Goal: Complete application form

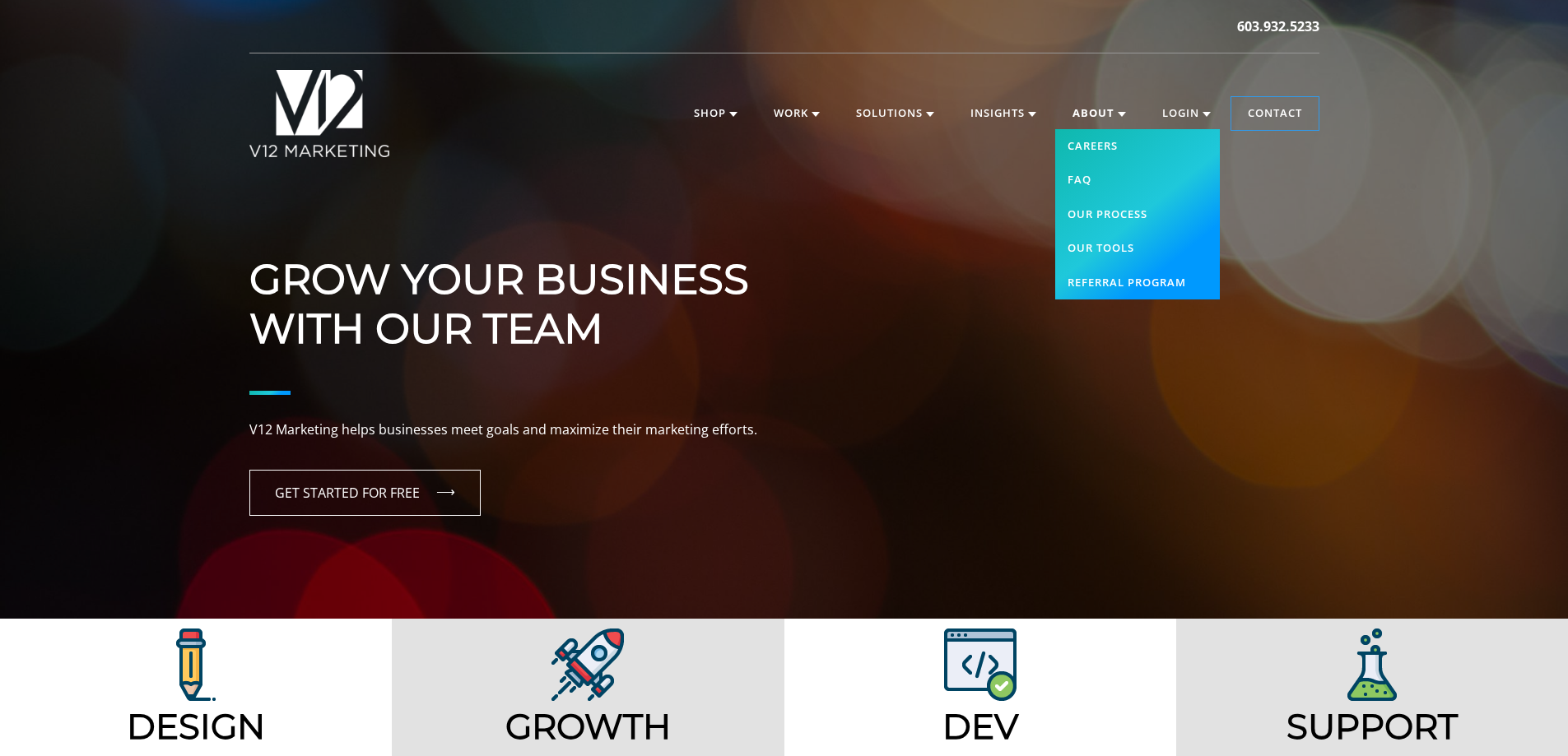
click at [1082, 109] on link "About" at bounding box center [1099, 113] width 86 height 33
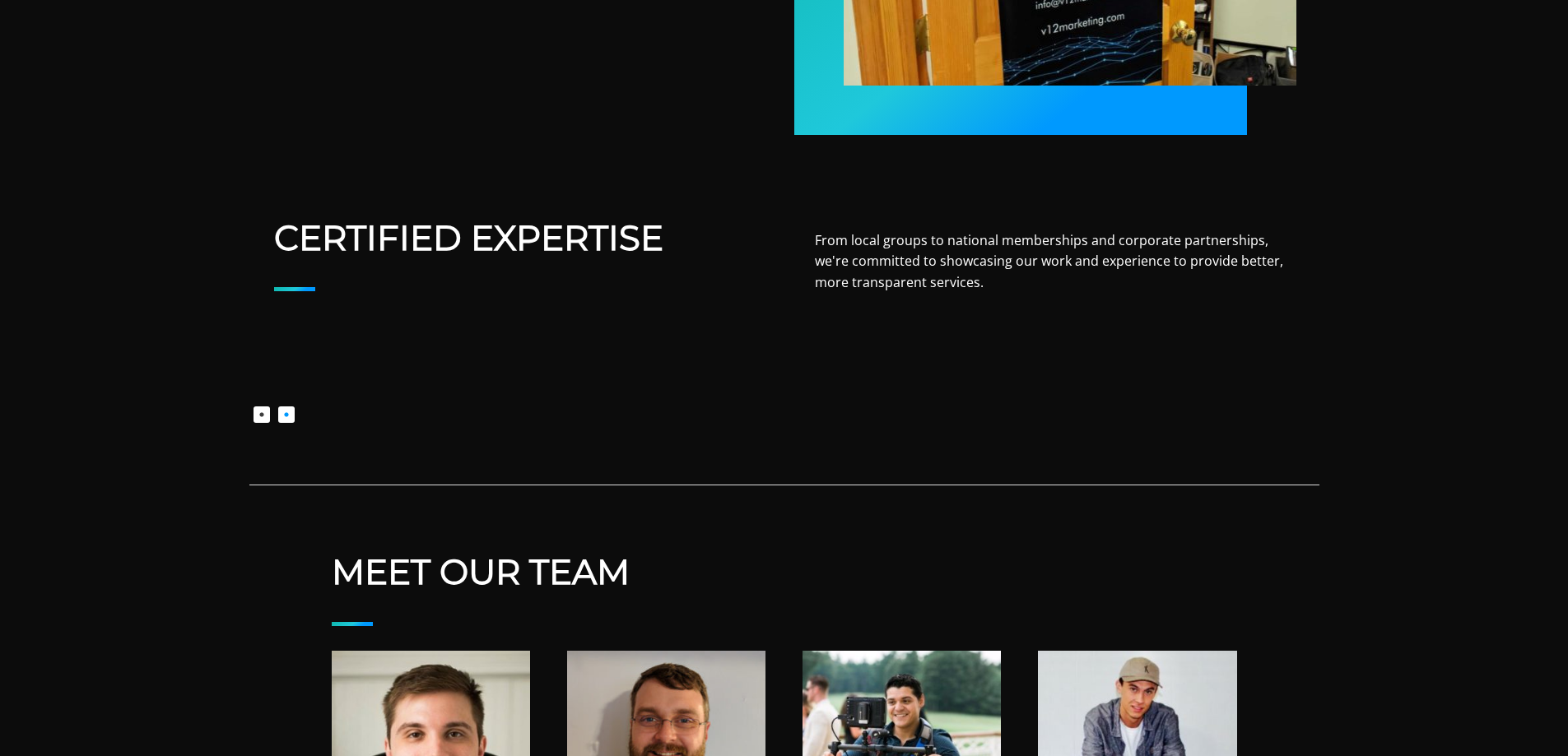
scroll to position [1399, 0]
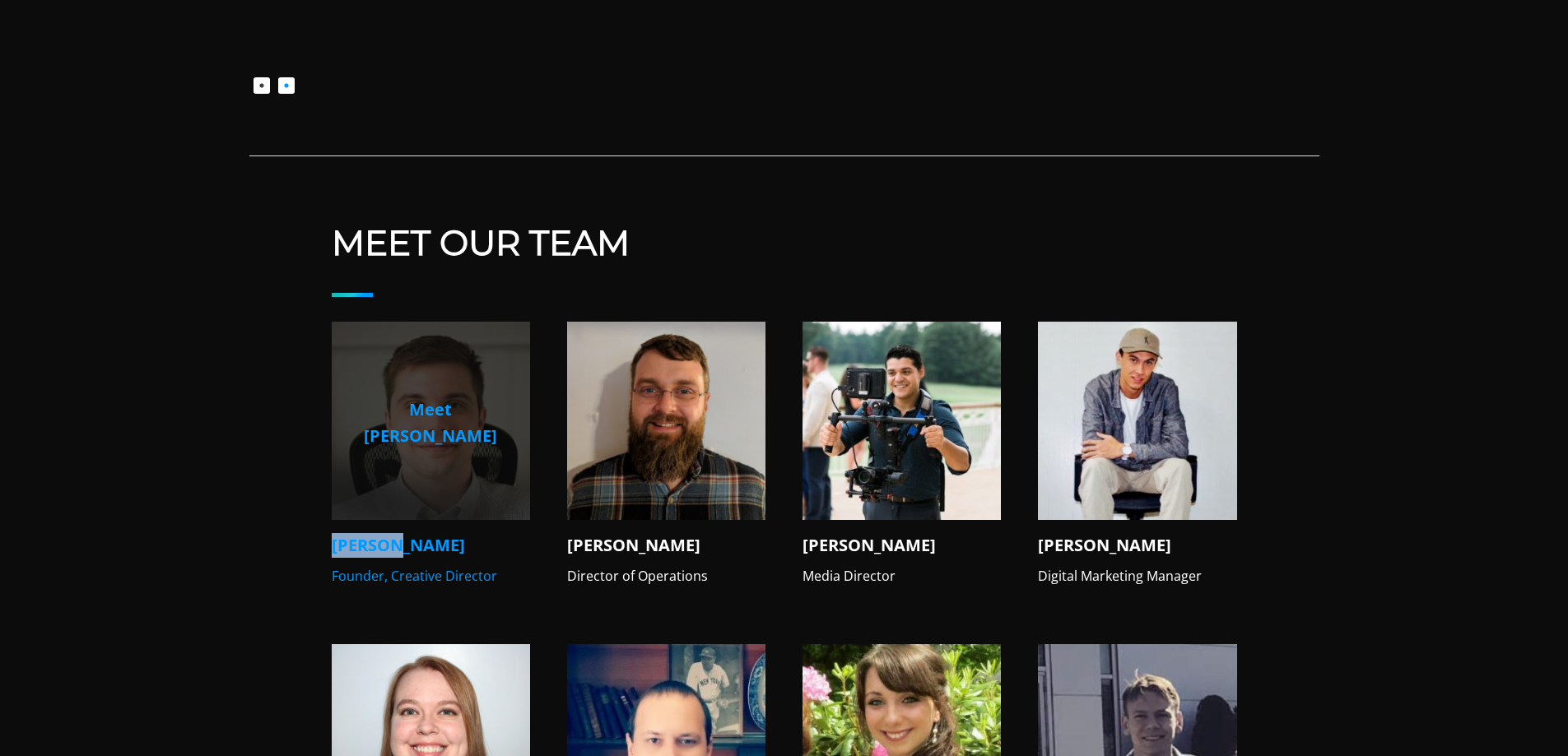
drag, startPoint x: 325, startPoint y: 509, endPoint x: 396, endPoint y: 516, distance: 71.3
click at [396, 516] on div "Meet Our Team Meet Mike Mike V. Founder, Creative Director Meet Nate Nate D. Di…" at bounding box center [784, 757] width 1070 height 1070
copy h4 "Mike V."
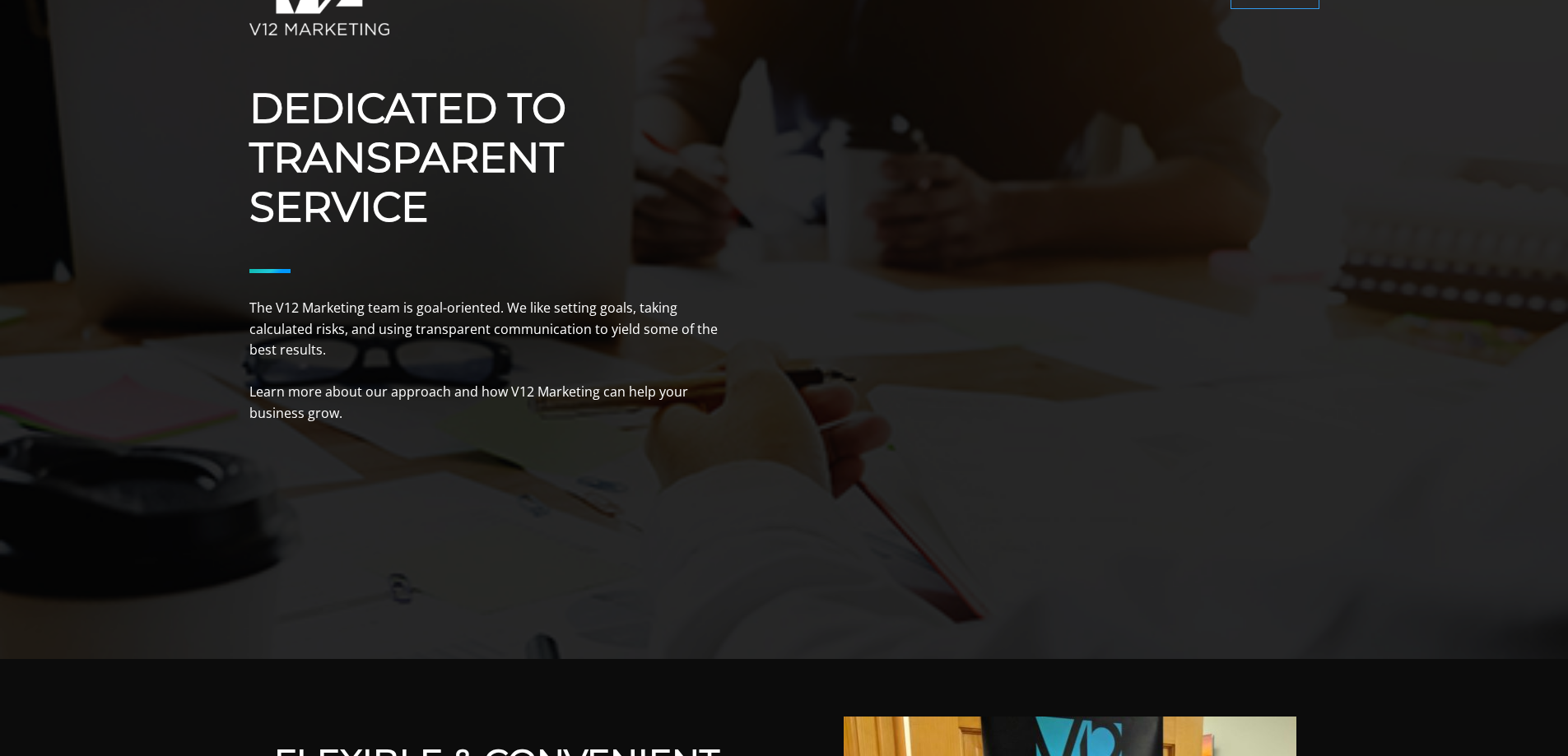
scroll to position [0, 0]
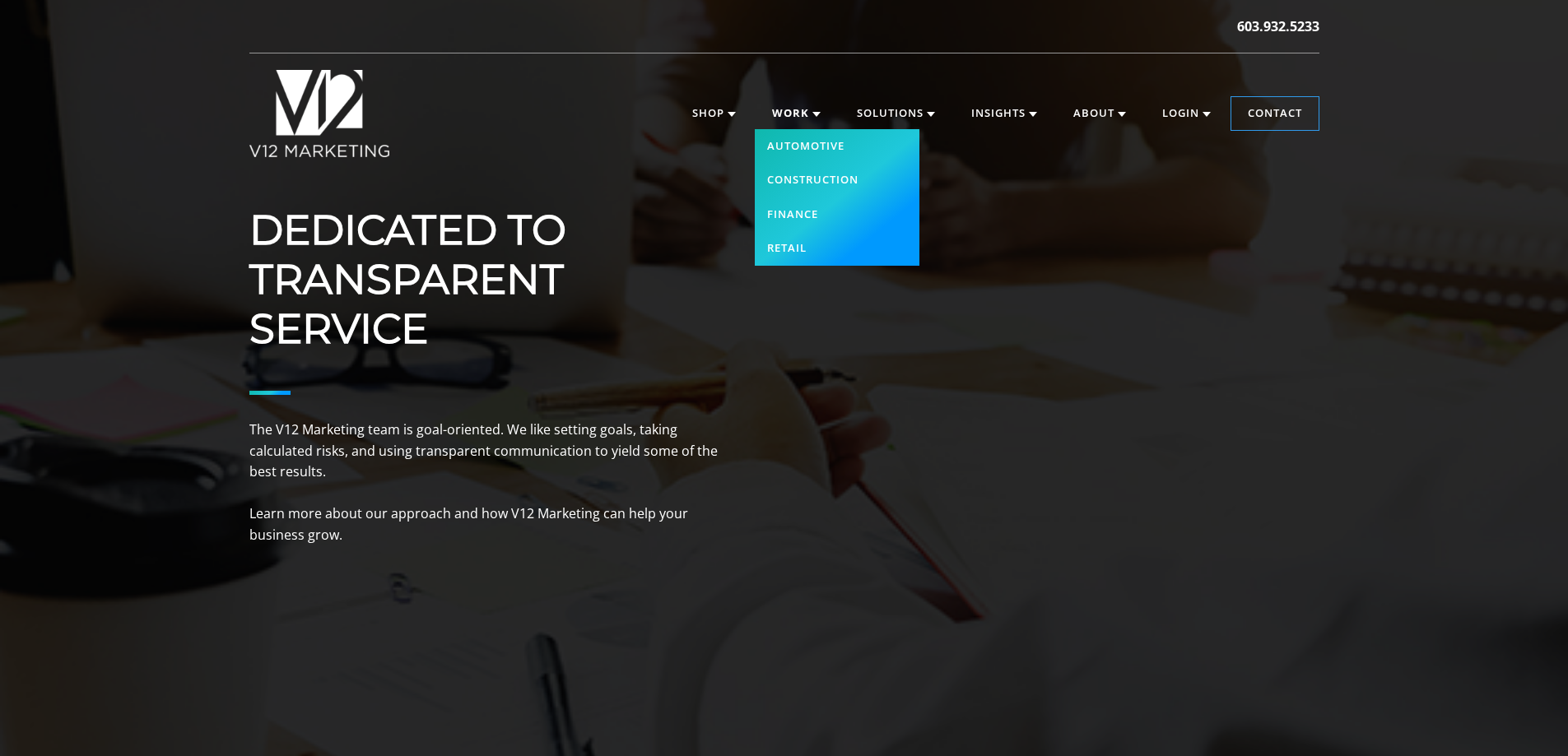
click at [778, 108] on link "Work" at bounding box center [795, 113] width 81 height 33
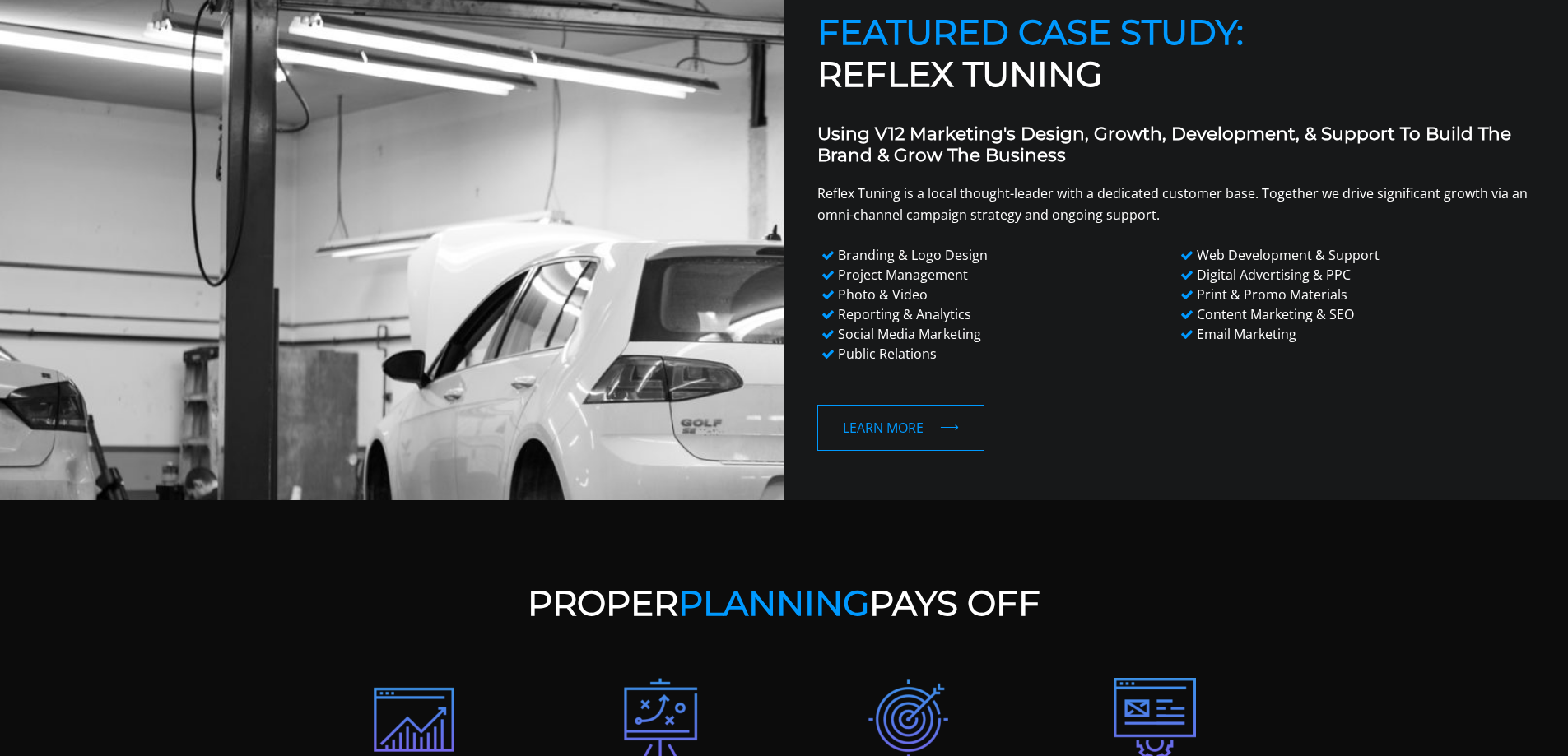
scroll to position [988, 0]
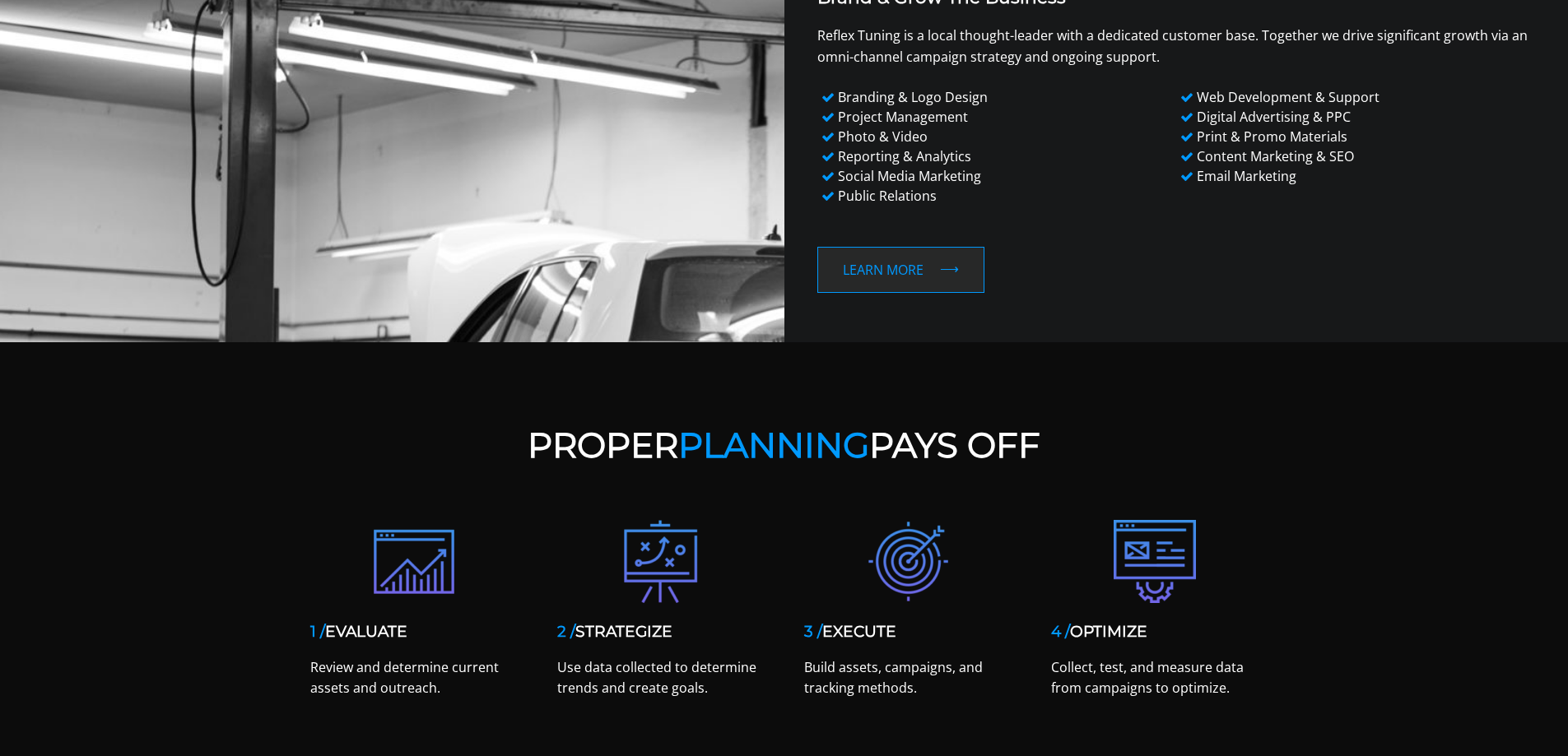
click at [893, 260] on link "Learn More" at bounding box center [901, 269] width 167 height 46
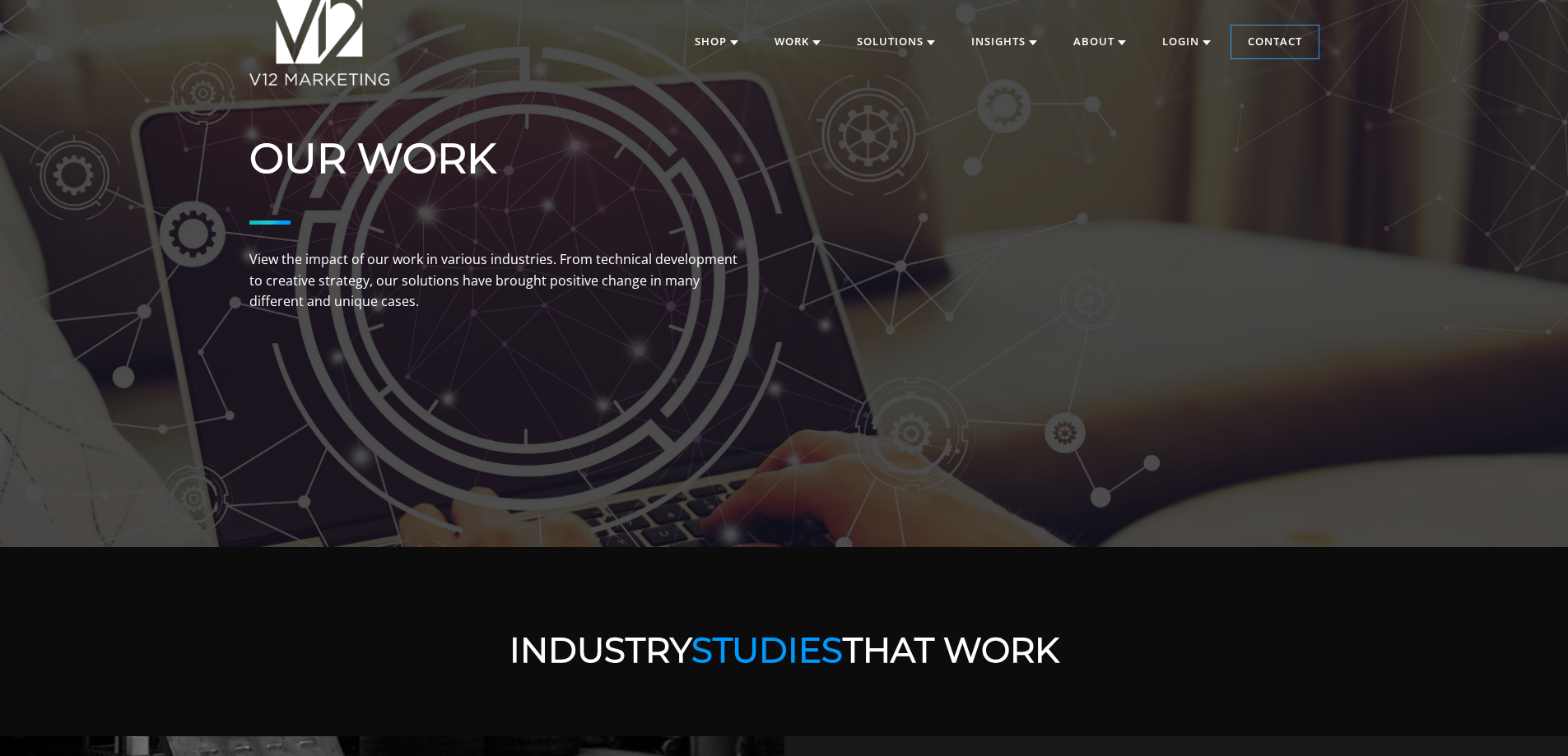
scroll to position [0, 0]
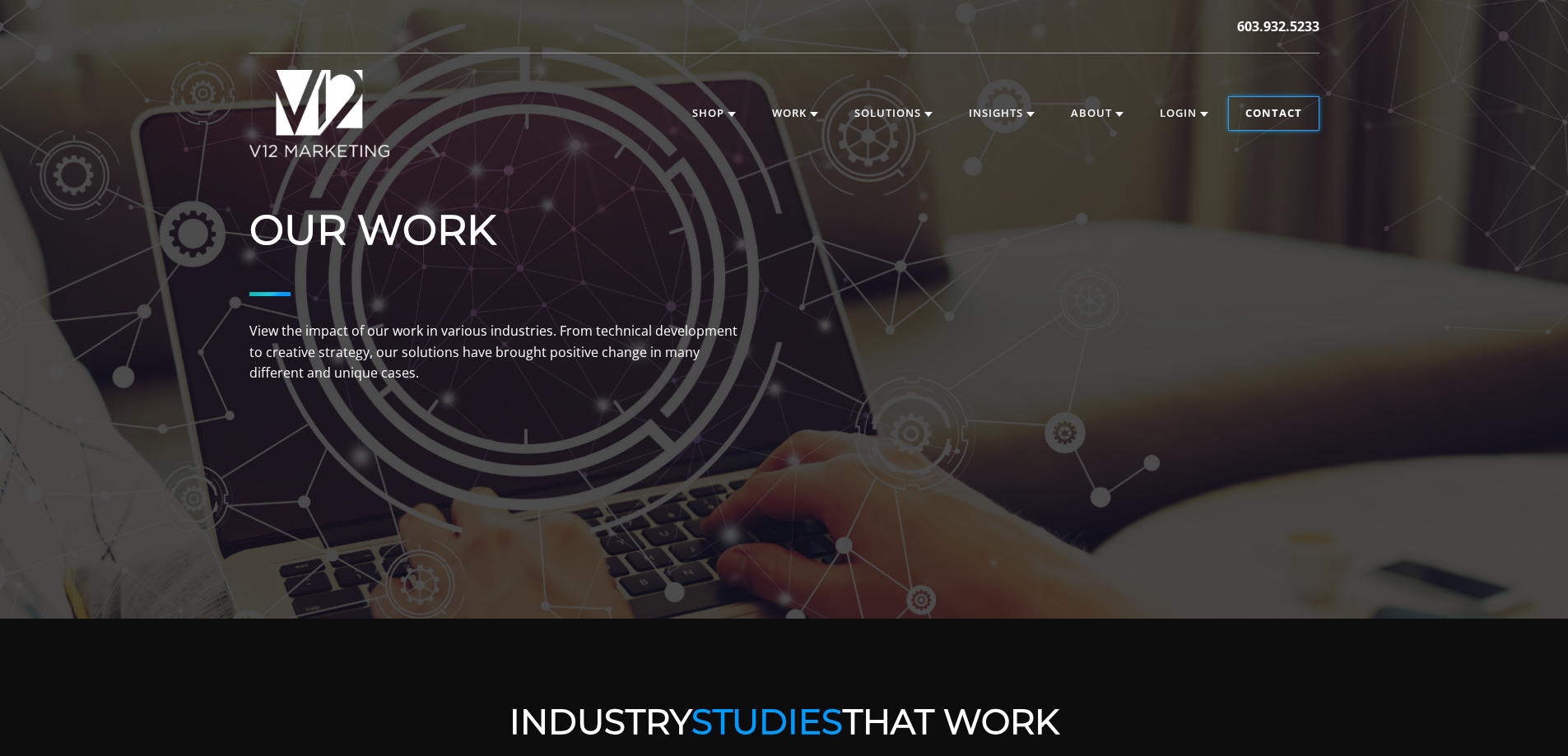
click at [1265, 101] on link "Contact" at bounding box center [1274, 113] width 90 height 33
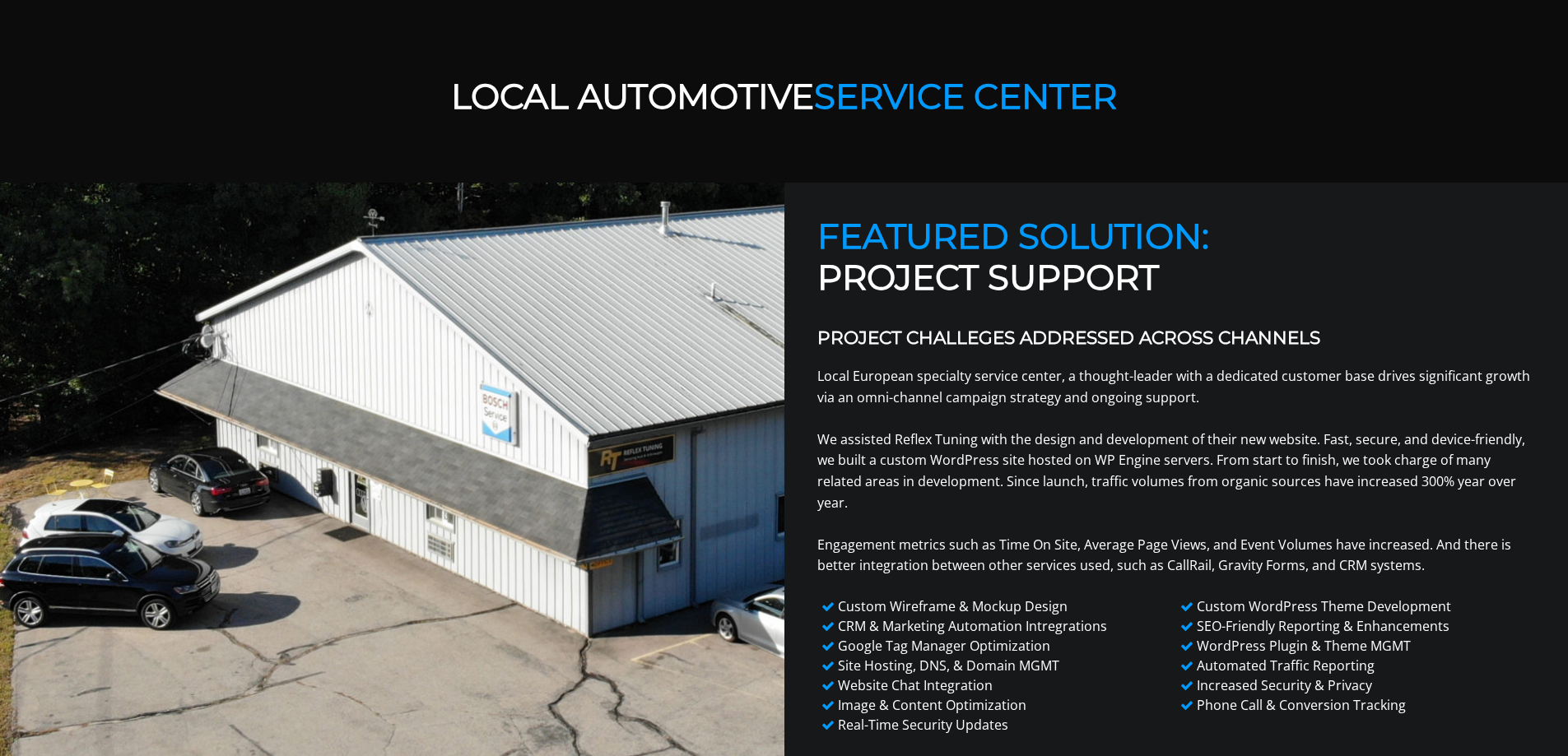
scroll to position [823, 0]
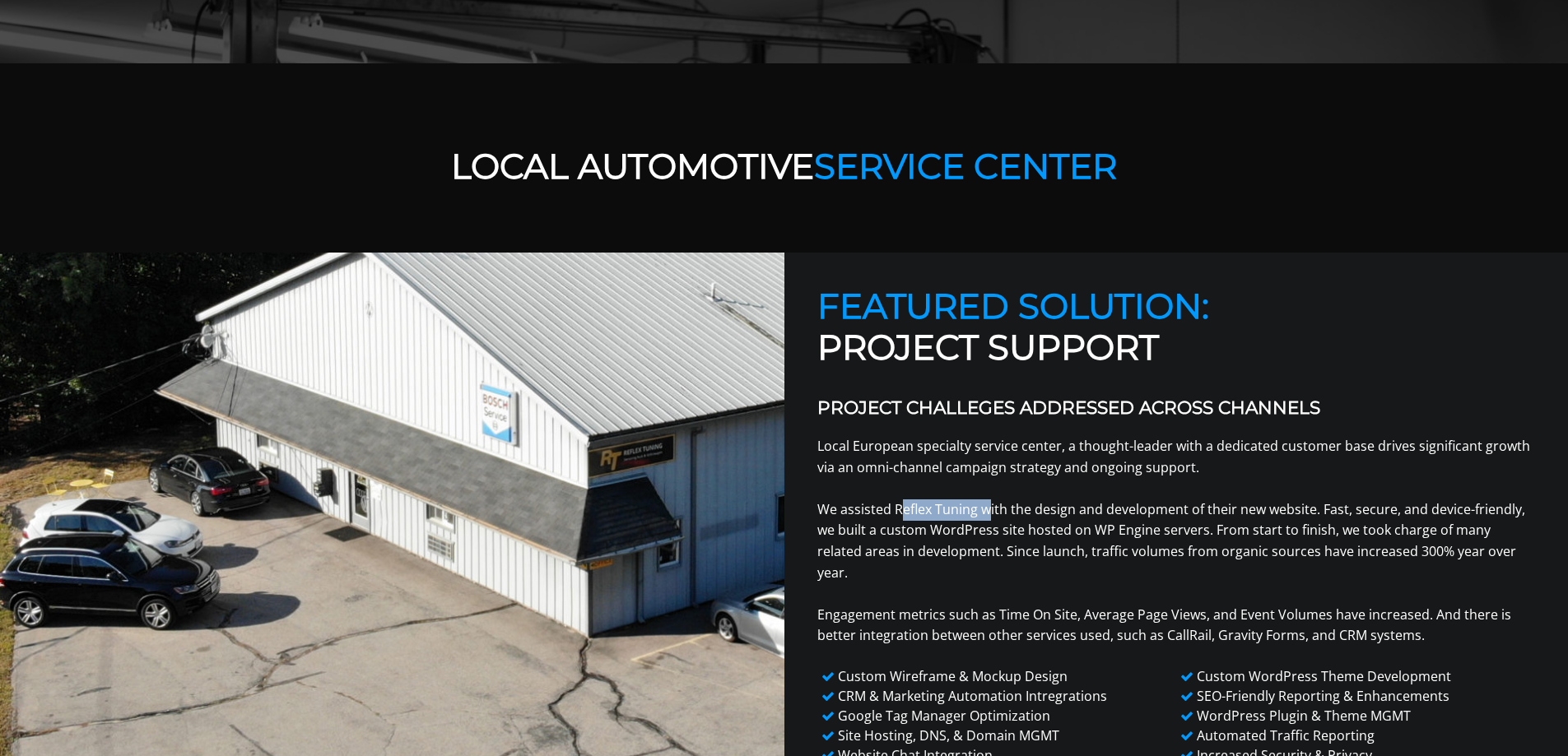
drag, startPoint x: 895, startPoint y: 509, endPoint x: 982, endPoint y: 501, distance: 87.4
click at [982, 501] on p "Local European specialty service center, a thought-leader with a dedicated cust…" at bounding box center [1177, 541] width 719 height 210
copy p "Reflex Tuning"
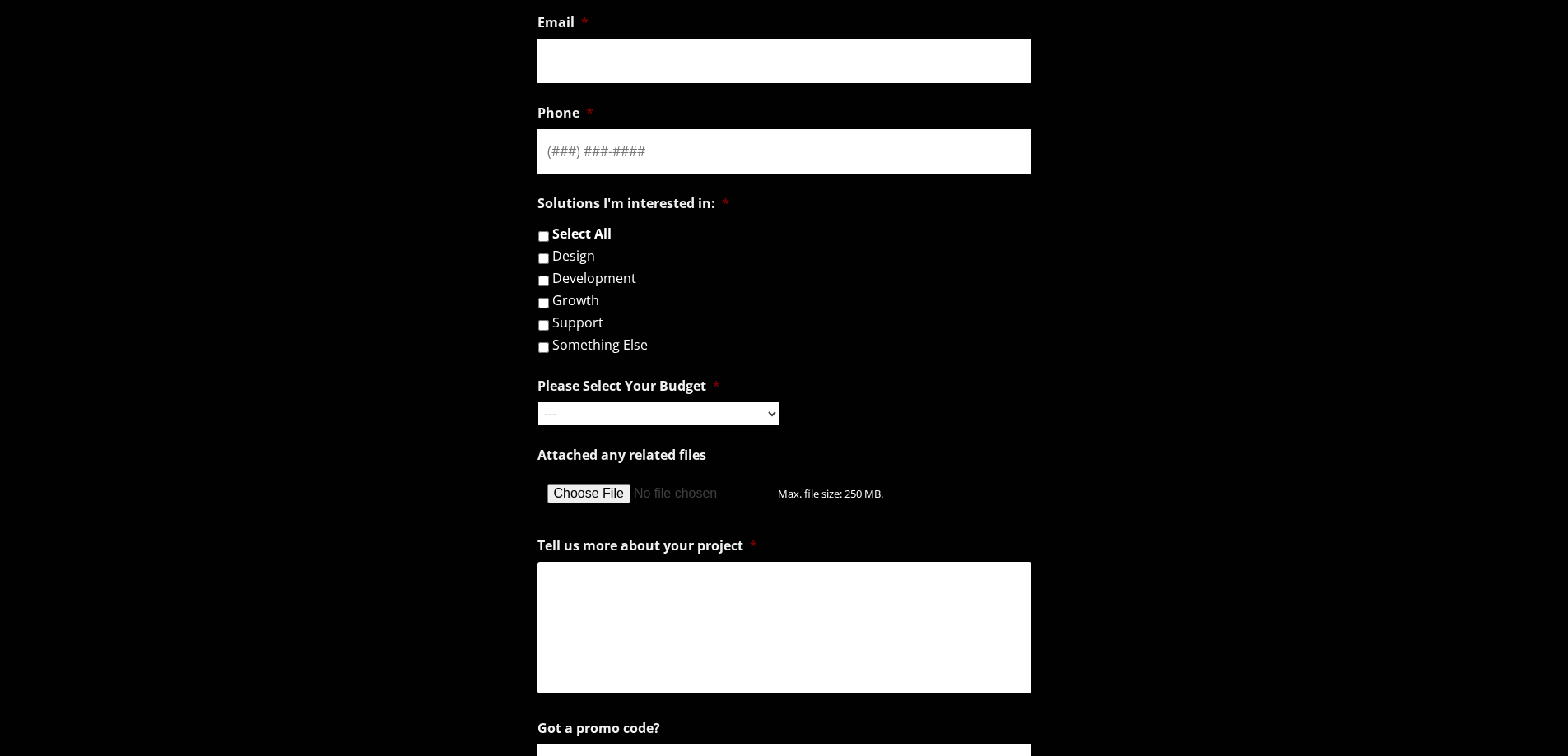
scroll to position [1728, 0]
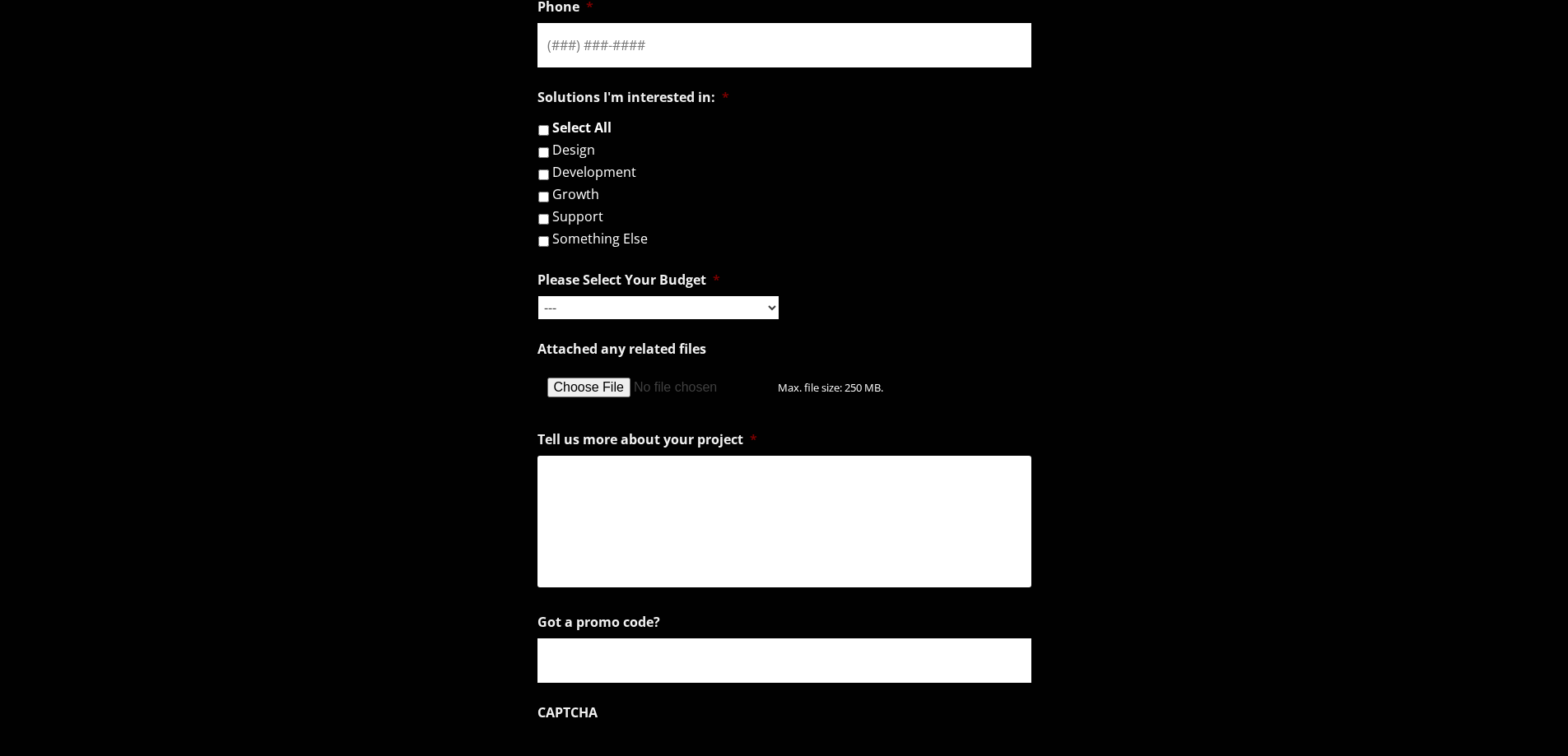
click at [713, 477] on textarea "Tell us more about your project *" at bounding box center [784, 521] width 494 height 132
paste textarea "Hi Mike, My name is Ankit, and I came across V12 Marketing while looking for in…"
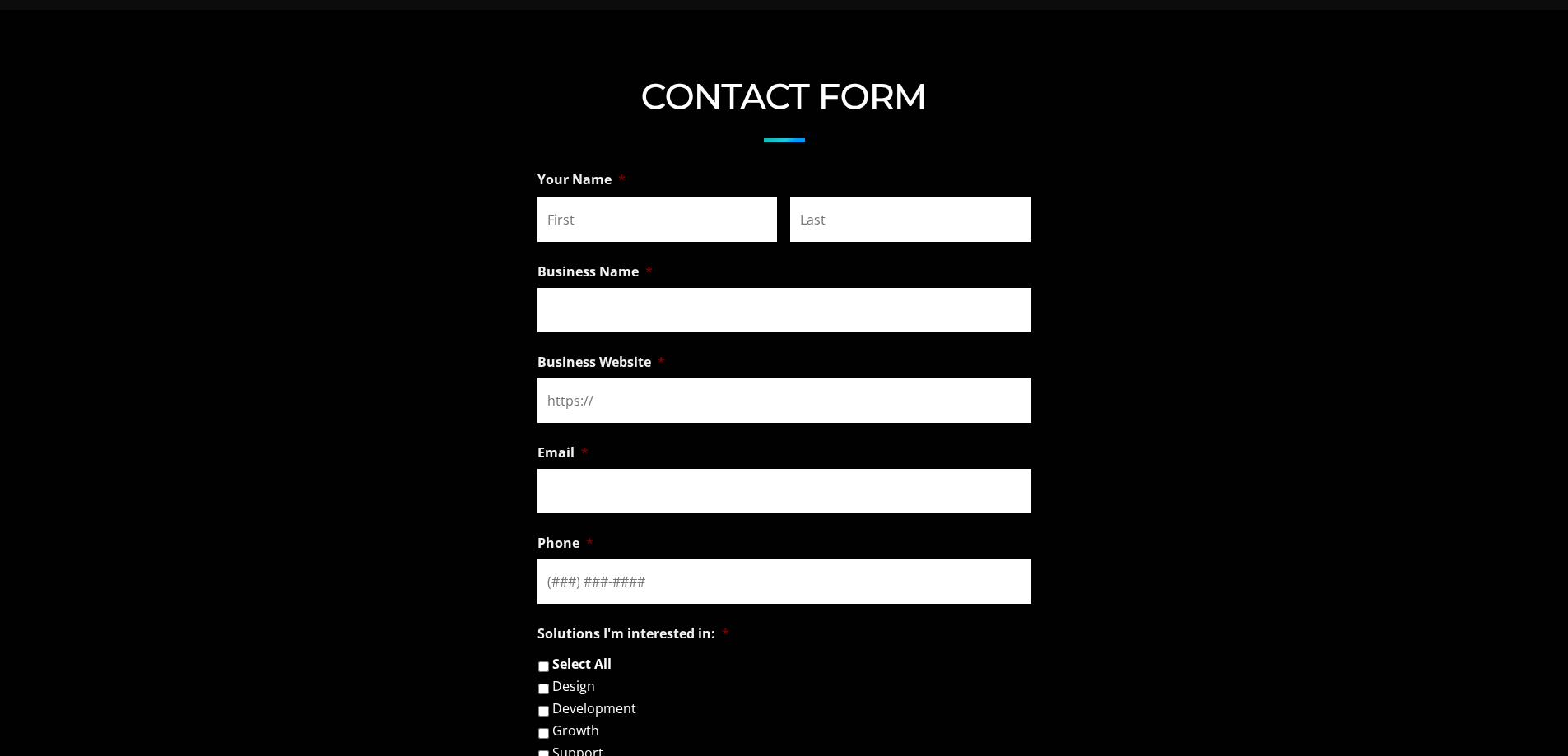
scroll to position [1152, 0]
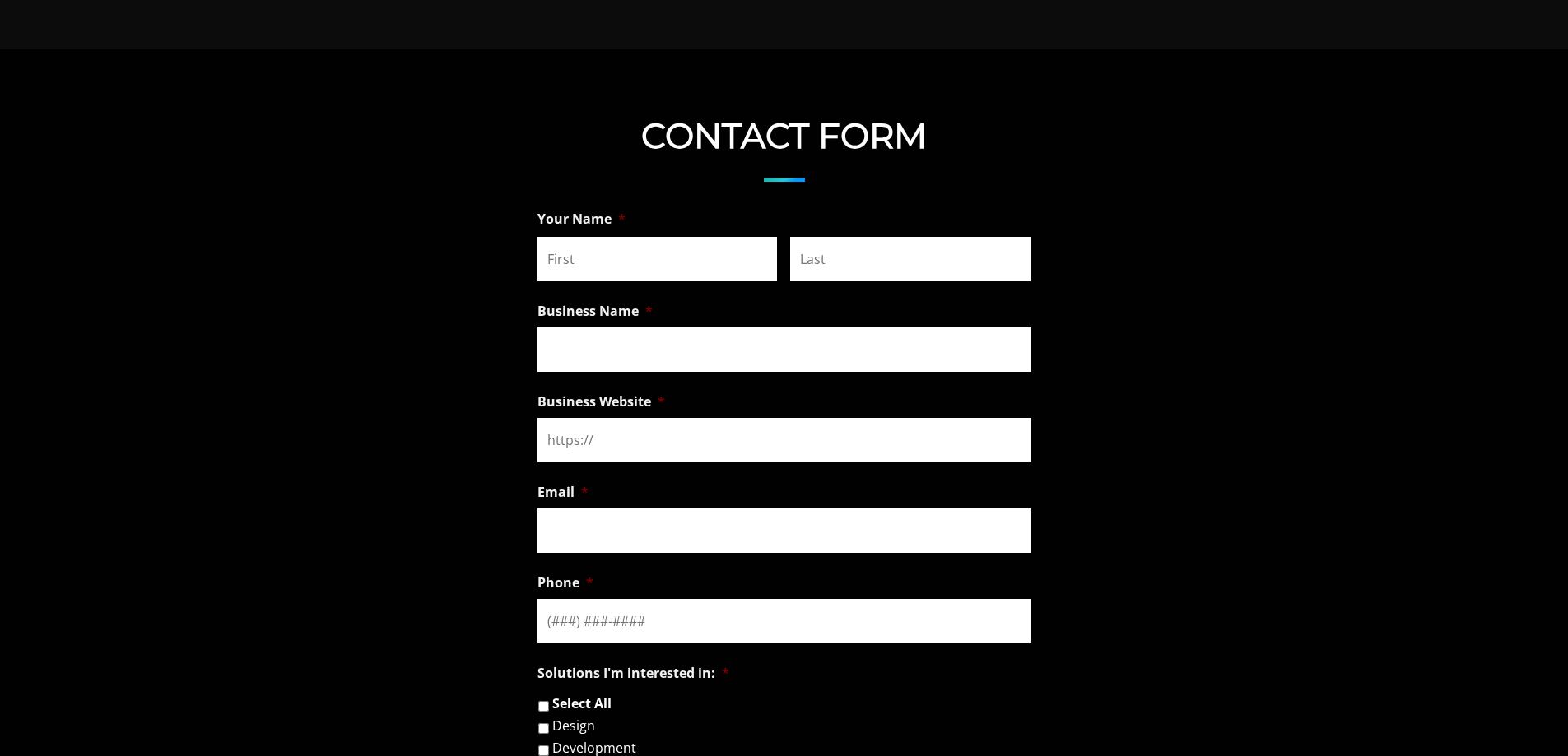
type textarea "Hi Mike, My name is Ankit, and I came across V12 Marketing while looking for in…"
click at [675, 261] on input "First" at bounding box center [657, 258] width 241 height 44
type input "Ankit"
type input "Bhatia"
type input "Reliqus Consulting"
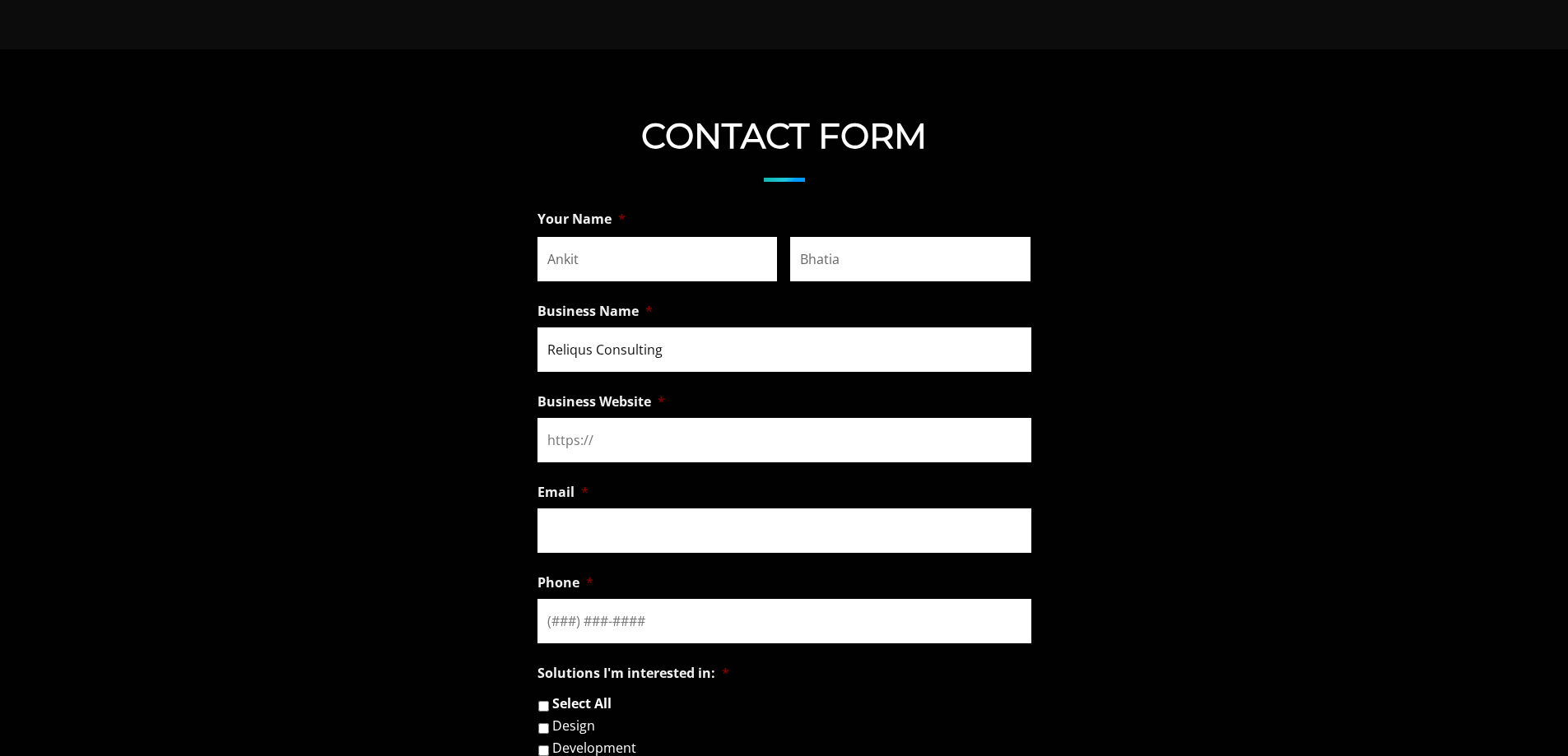
type input "Reliqus Consulting"
type input "ankit@reliqus.com"
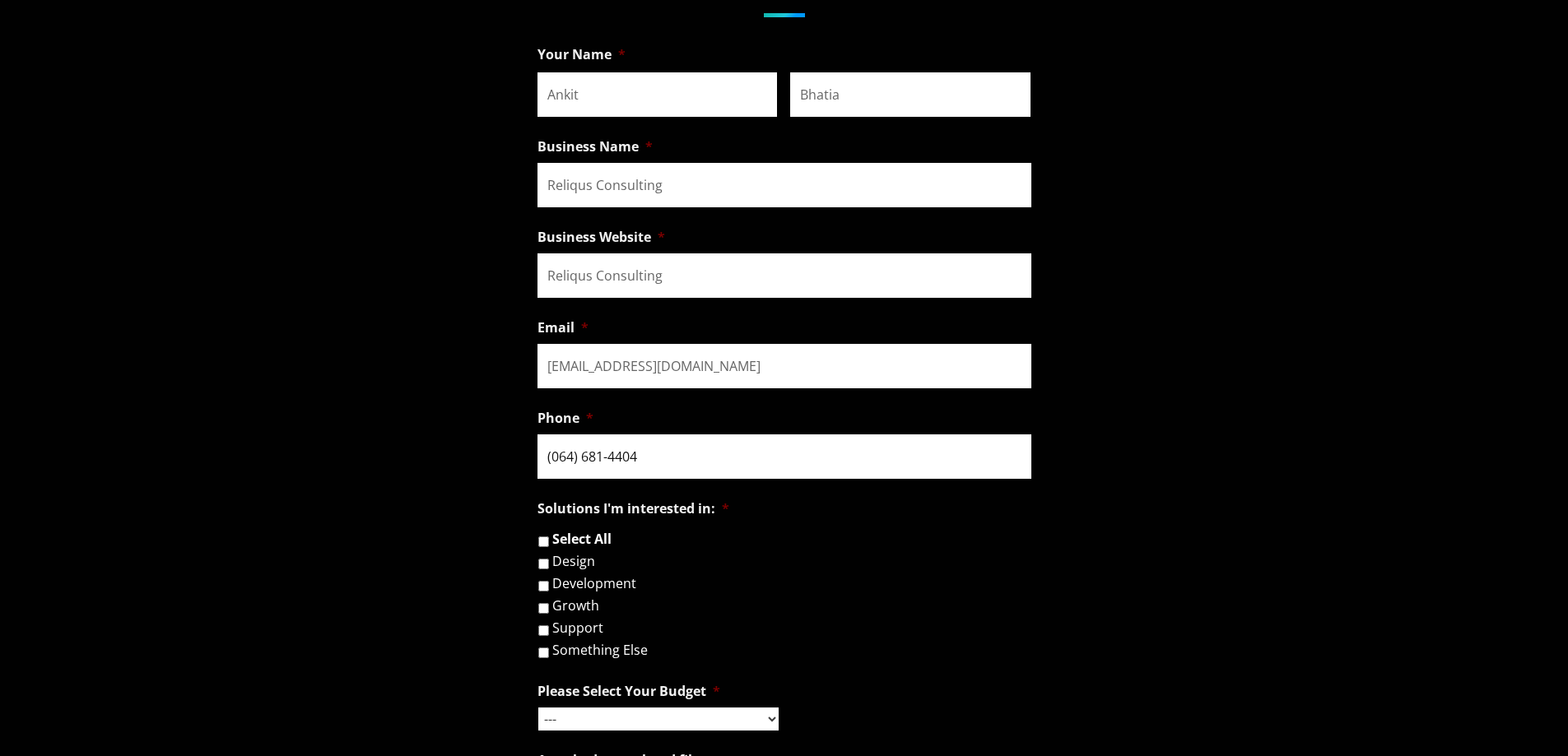
click at [549, 451] on input "(064) 681-4404" at bounding box center [784, 456] width 494 height 44
click at [557, 460] on input "(064) 681-4404" at bounding box center [784, 456] width 494 height 44
click at [559, 450] on input "(064) 681-4404" at bounding box center [784, 456] width 494 height 44
click at [632, 454] on input "(646) 814-404_" at bounding box center [784, 456] width 494 height 44
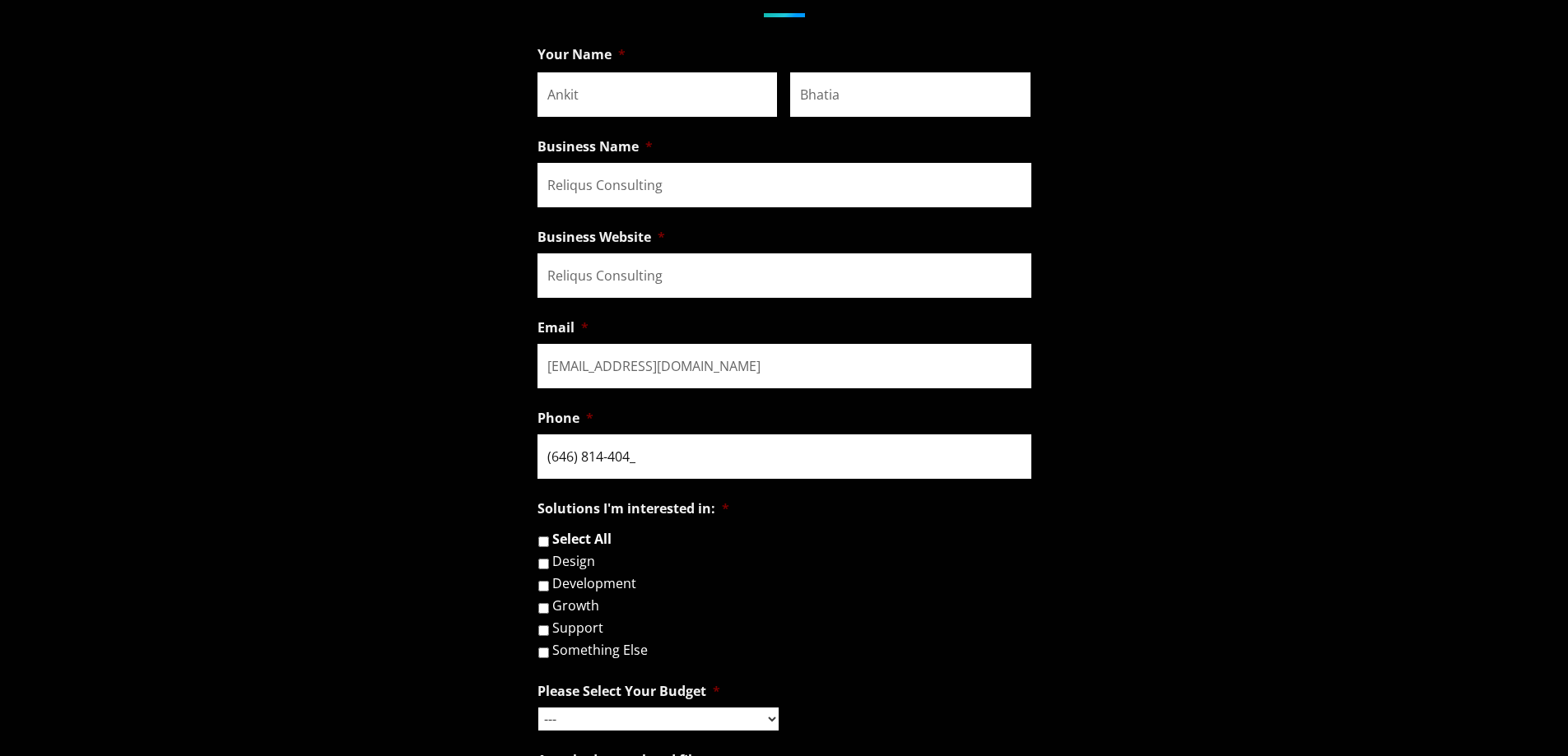
type input "(646) 814-4044"
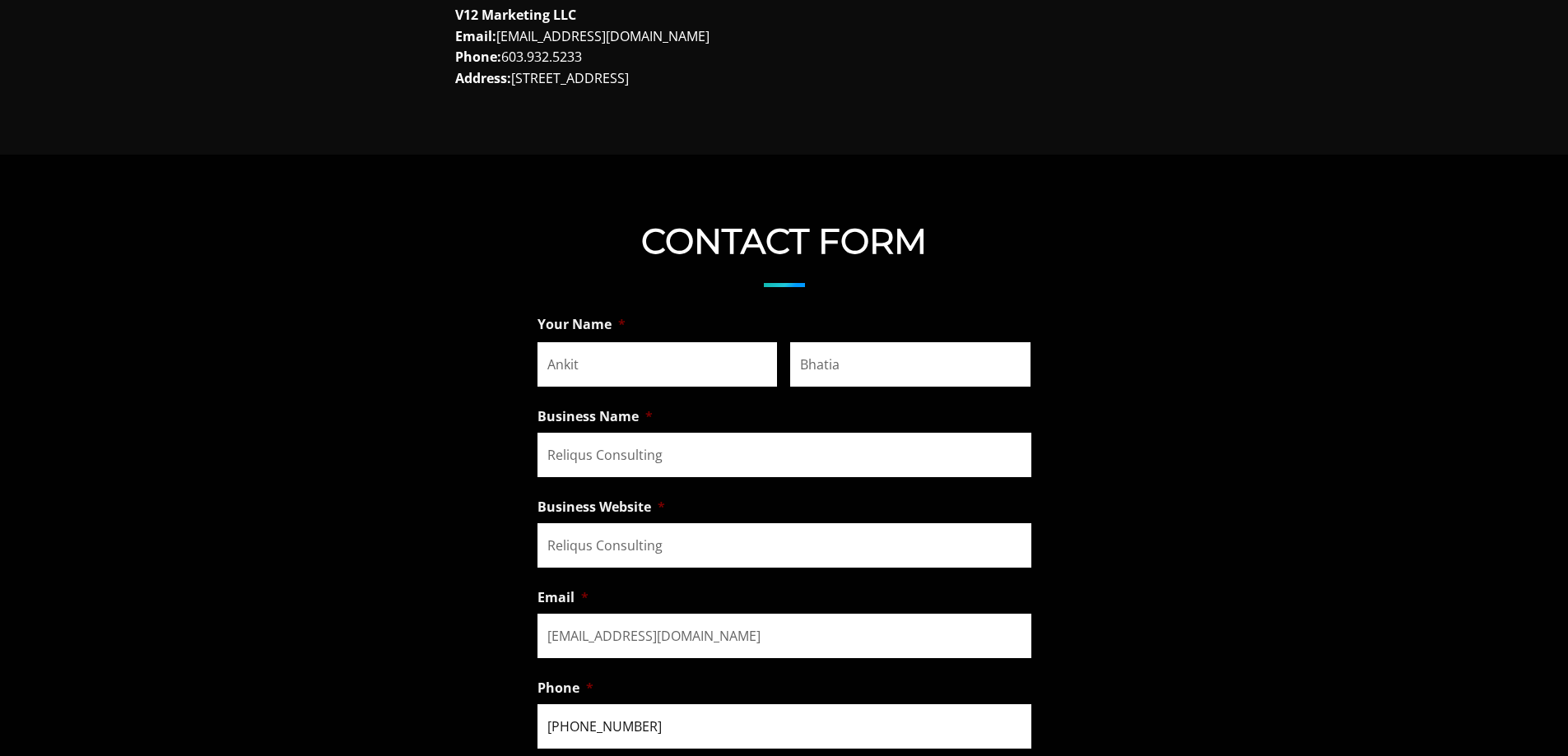
scroll to position [1152, 0]
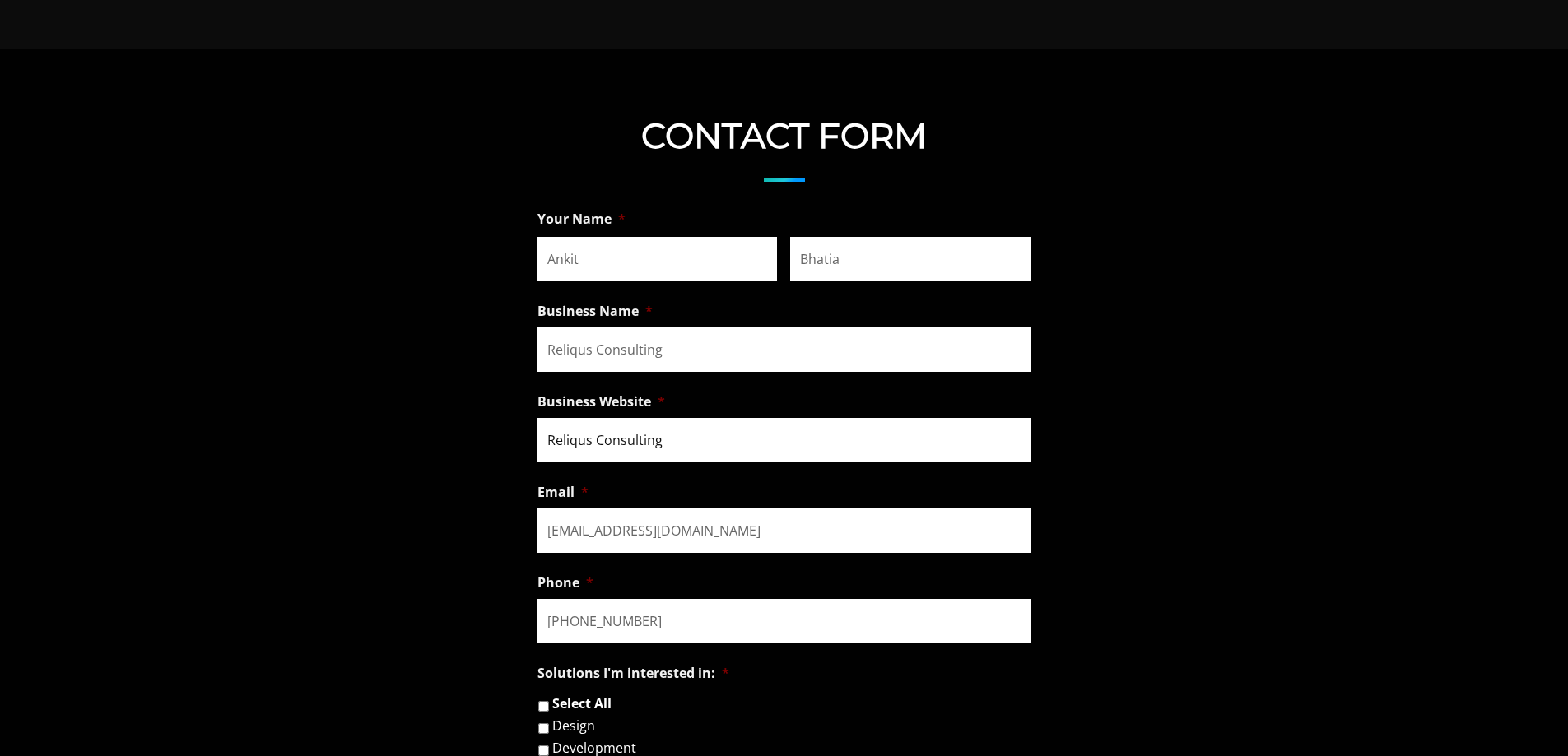
drag, startPoint x: 683, startPoint y: 438, endPoint x: 502, endPoint y: 449, distance: 181.3
paste input "https://reliqus.com"
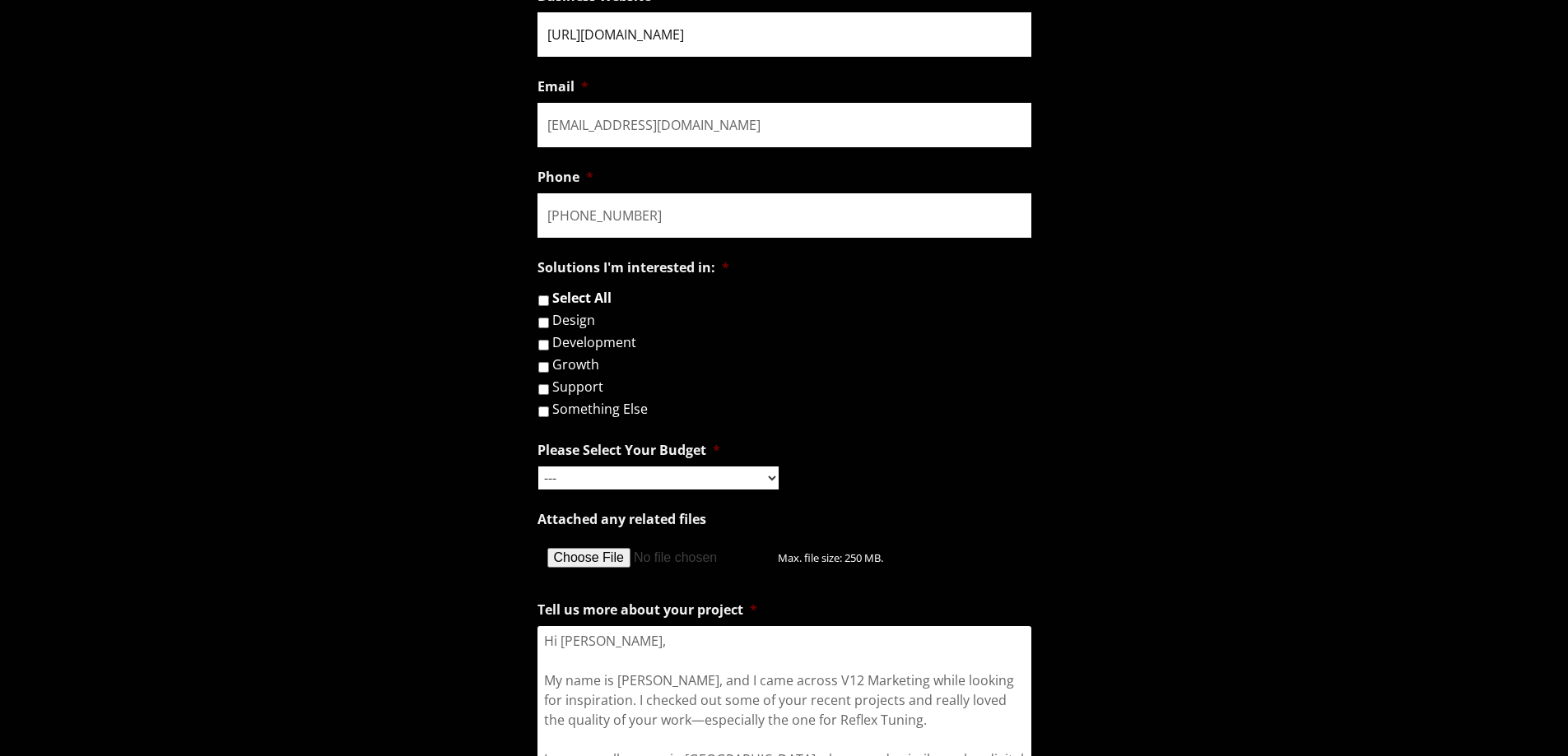
scroll to position [1646, 0]
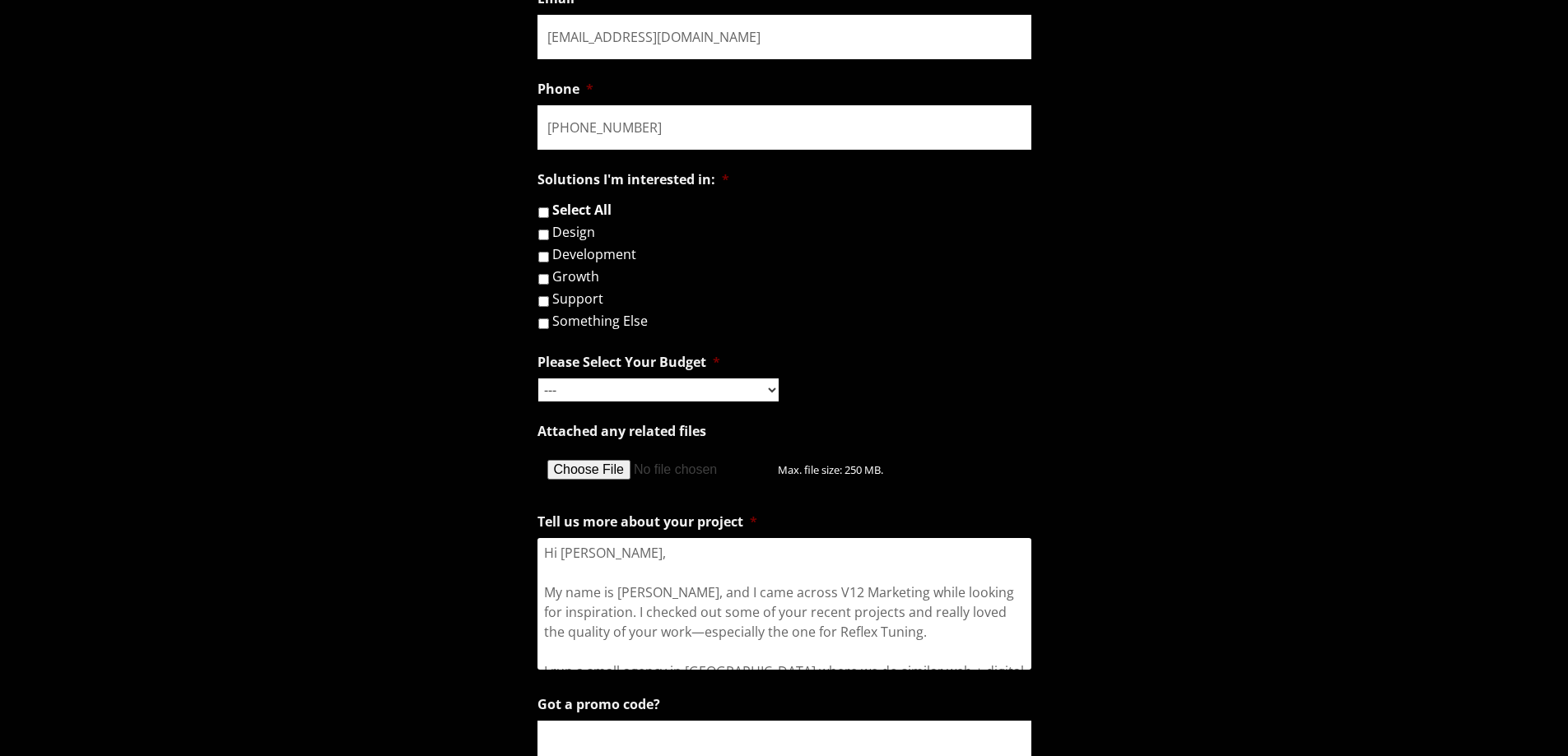
type input "https://reliqus.com"
click at [547, 324] on input "Something Else" at bounding box center [543, 324] width 11 height 11
checkbox input "true"
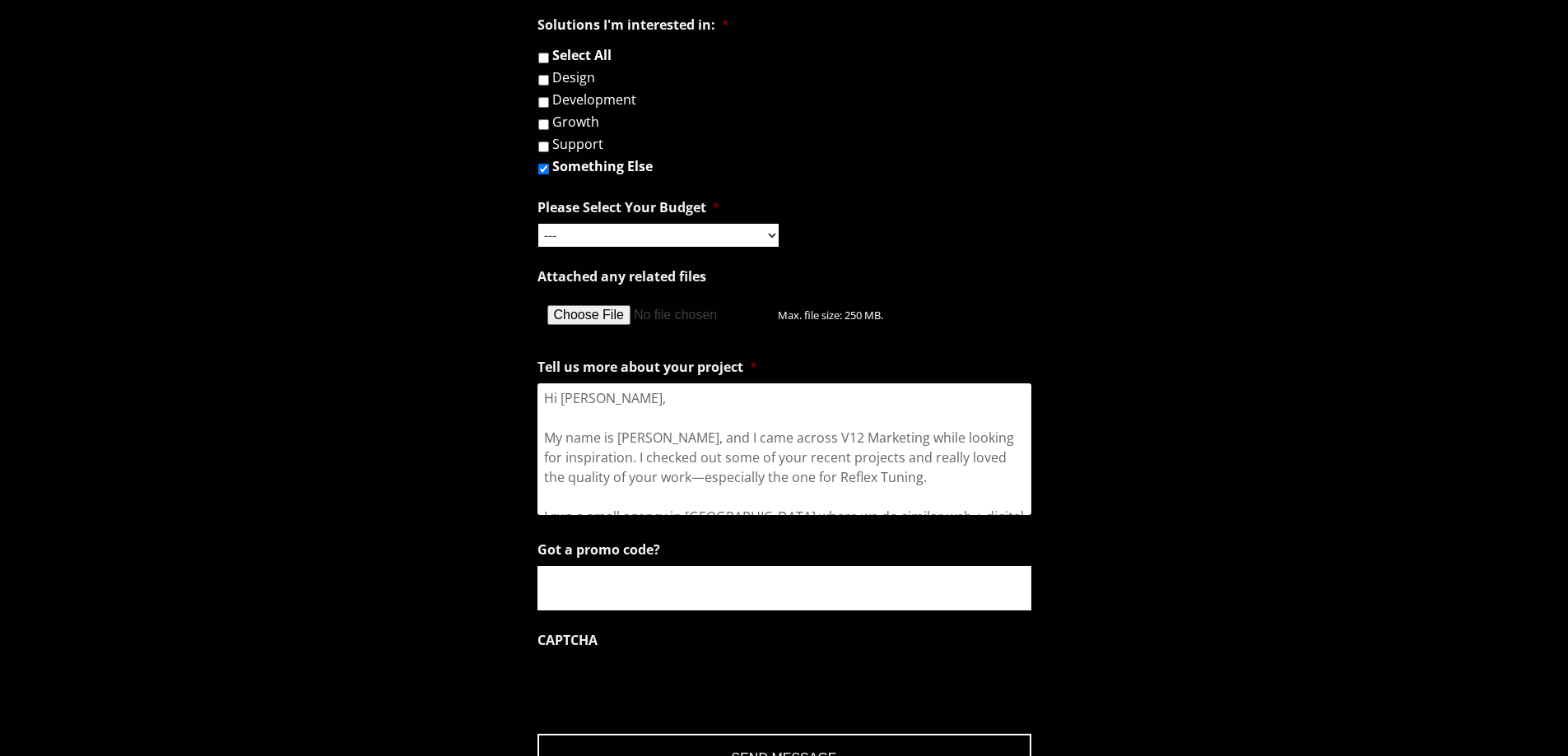
scroll to position [1810, 0]
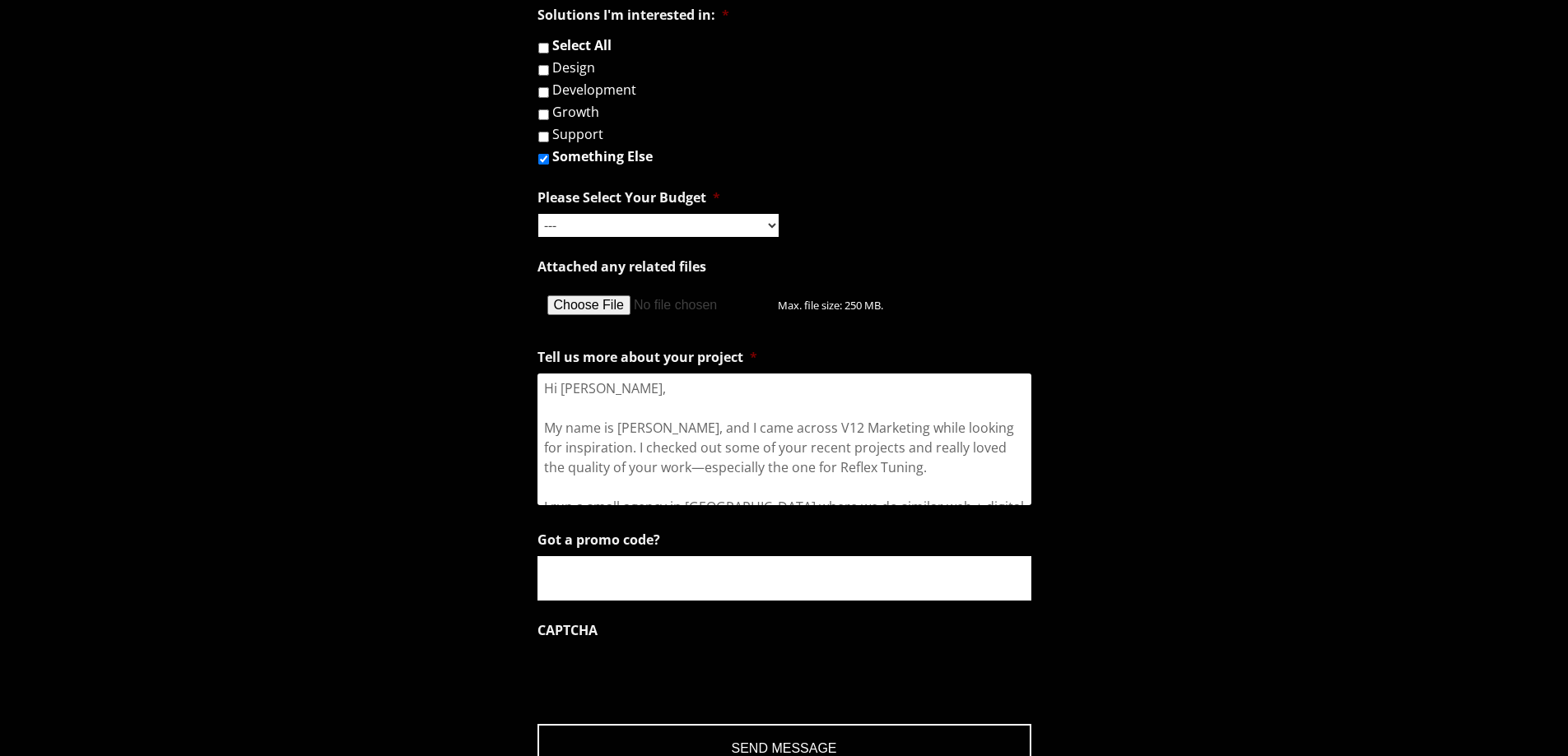
click at [752, 234] on select "--- Hourly Support: $100 / Hour Less than $1,000 $1,000 - $5,000 $5,000 - $20,0…" at bounding box center [658, 226] width 241 height 23
select select "$5,000 - $20,000"
click at [538, 214] on select "--- Hourly Support: $100 / Hour Less than $1,000 $1,000 - $5,000 $5,000 - $20,0…" at bounding box center [658, 226] width 241 height 23
click at [673, 215] on select "--- Hourly Support: $100 / Hour Less than $1,000 $1,000 - $5,000 $5,000 - $20,0…" at bounding box center [658, 226] width 241 height 23
click at [538, 214] on select "--- Hourly Support: $100 / Hour Less than $1,000 $1,000 - $5,000 $5,000 - $20,0…" at bounding box center [658, 226] width 241 height 23
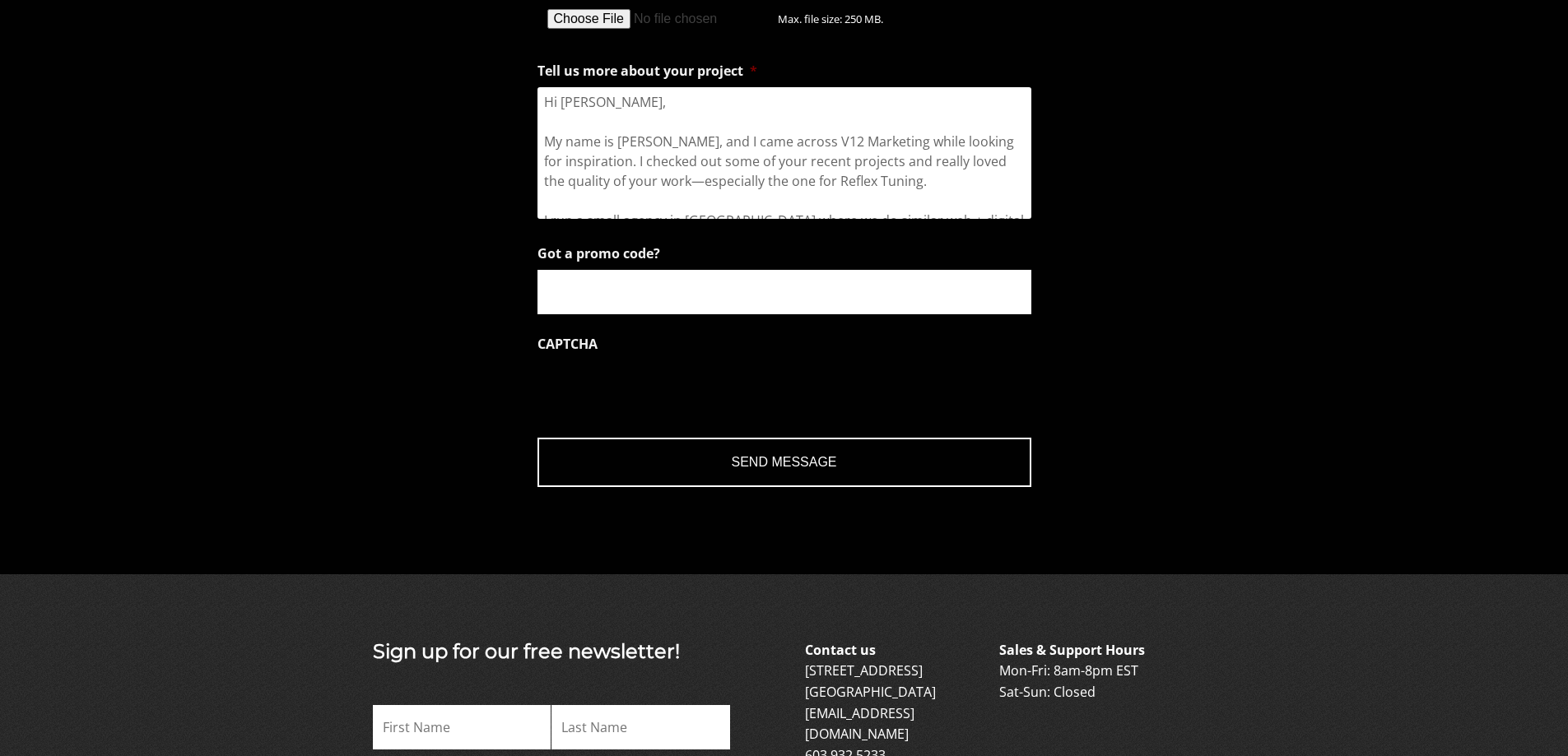
scroll to position [2086, 0]
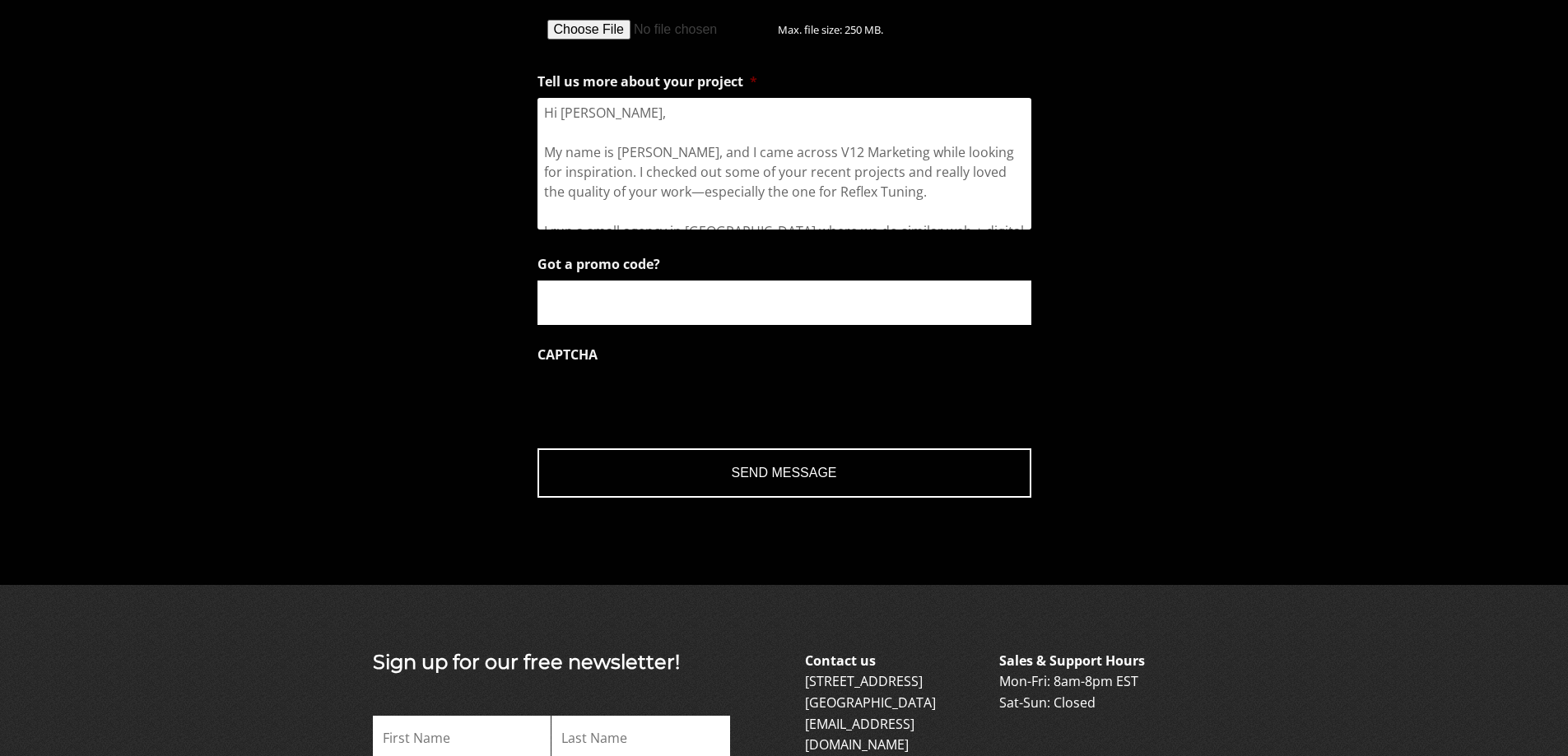
click at [885, 486] on input "Send Message" at bounding box center [784, 473] width 494 height 49
click at [753, 471] on input "Send Message" at bounding box center [784, 473] width 494 height 49
